Goal: Find specific page/section: Find specific page/section

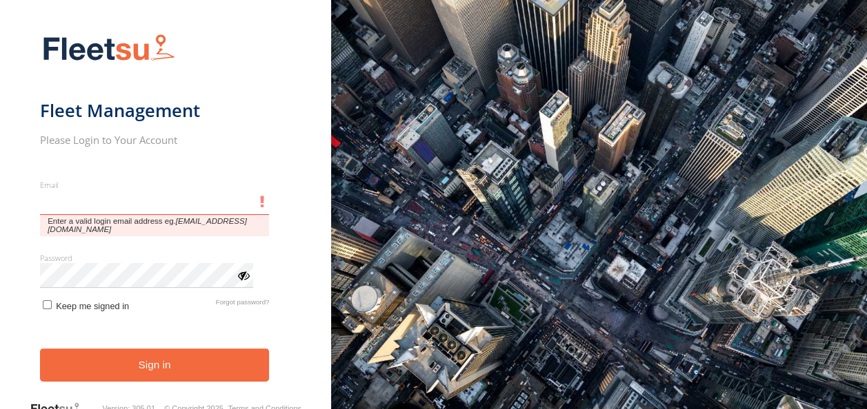
type input "**********"
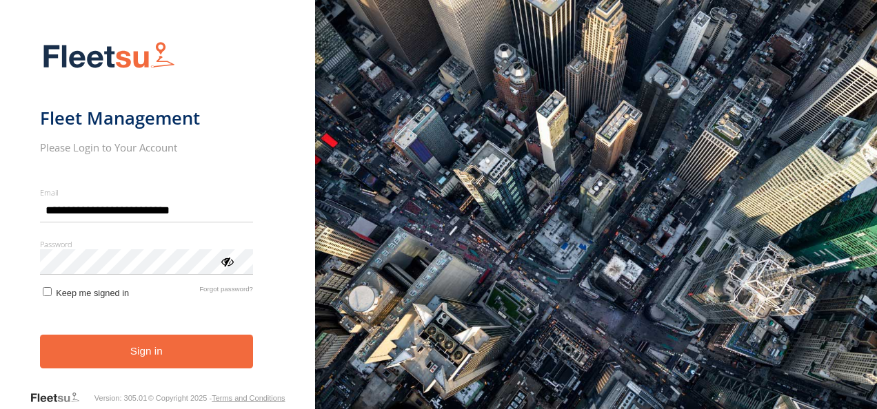
click at [156, 353] on button "Sign in" at bounding box center [146, 352] width 213 height 34
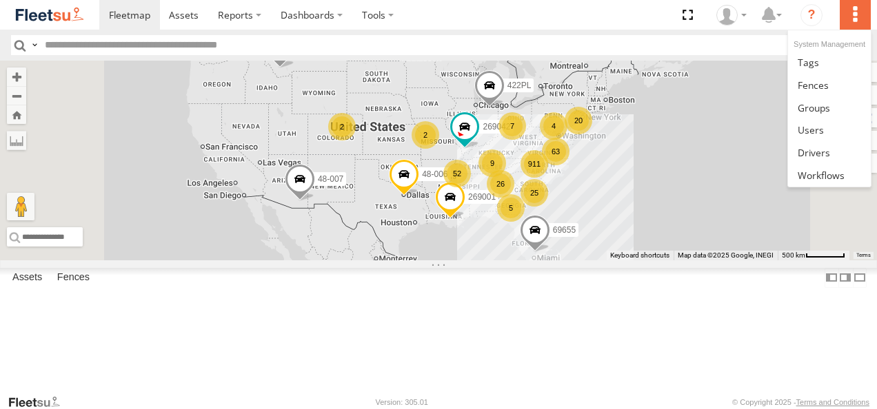
click at [858, 15] on label at bounding box center [855, 15] width 30 height 30
click at [825, 105] on span at bounding box center [814, 107] width 32 height 13
